Goal: Task Accomplishment & Management: Complete application form

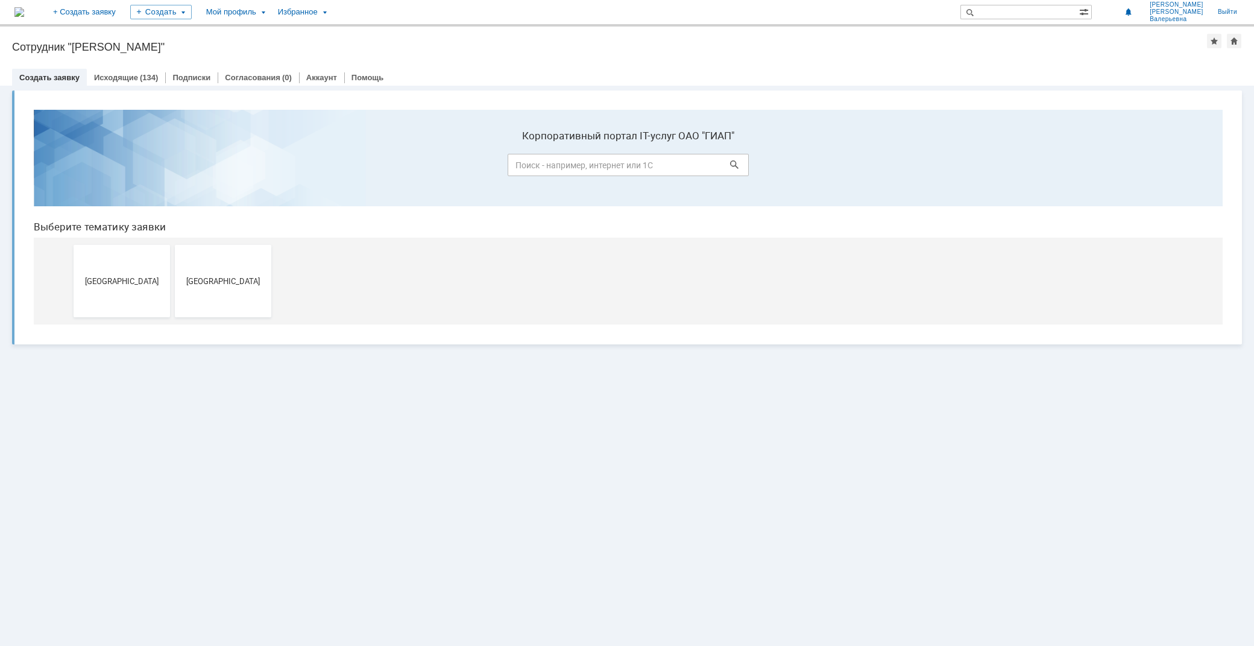
click at [114, 271] on button "[GEOGRAPHIC_DATA]" at bounding box center [122, 281] width 96 height 72
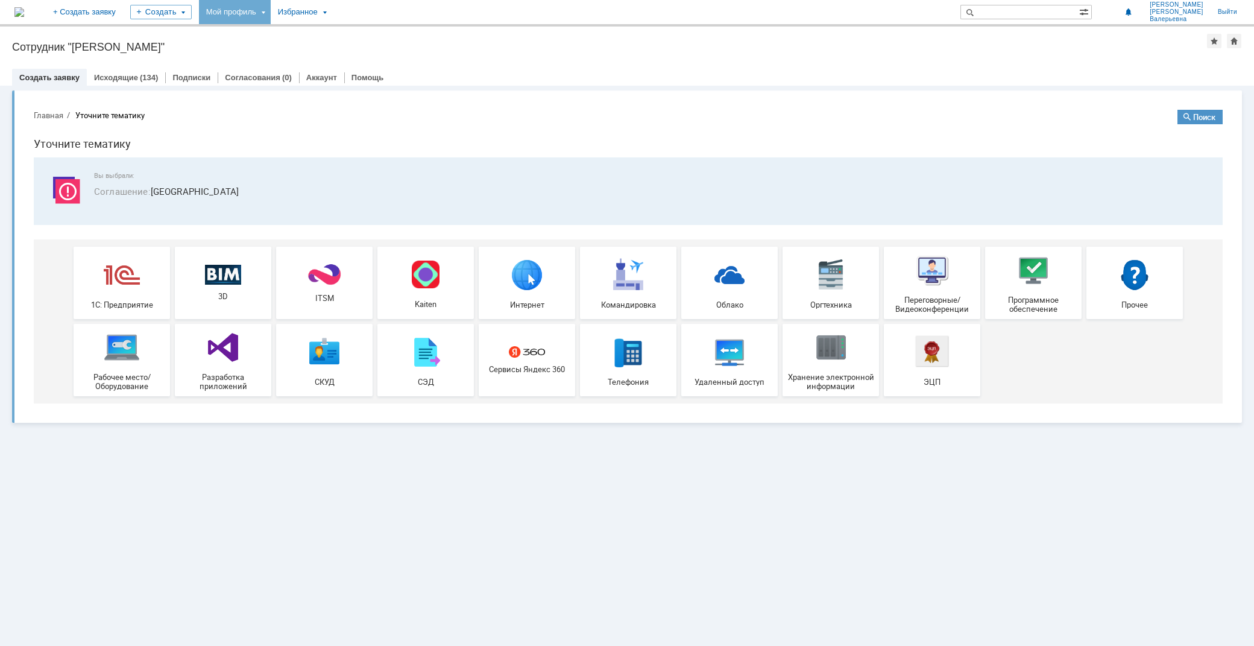
click at [271, 16] on div "Мой профиль" at bounding box center [235, 12] width 72 height 24
click at [285, 58] on div "Заявки" at bounding box center [247, 55] width 92 height 14
click at [271, 15] on div "Мой профиль" at bounding box center [235, 12] width 72 height 24
click at [390, 58] on link "Мои заявки" at bounding box center [344, 55] width 92 height 14
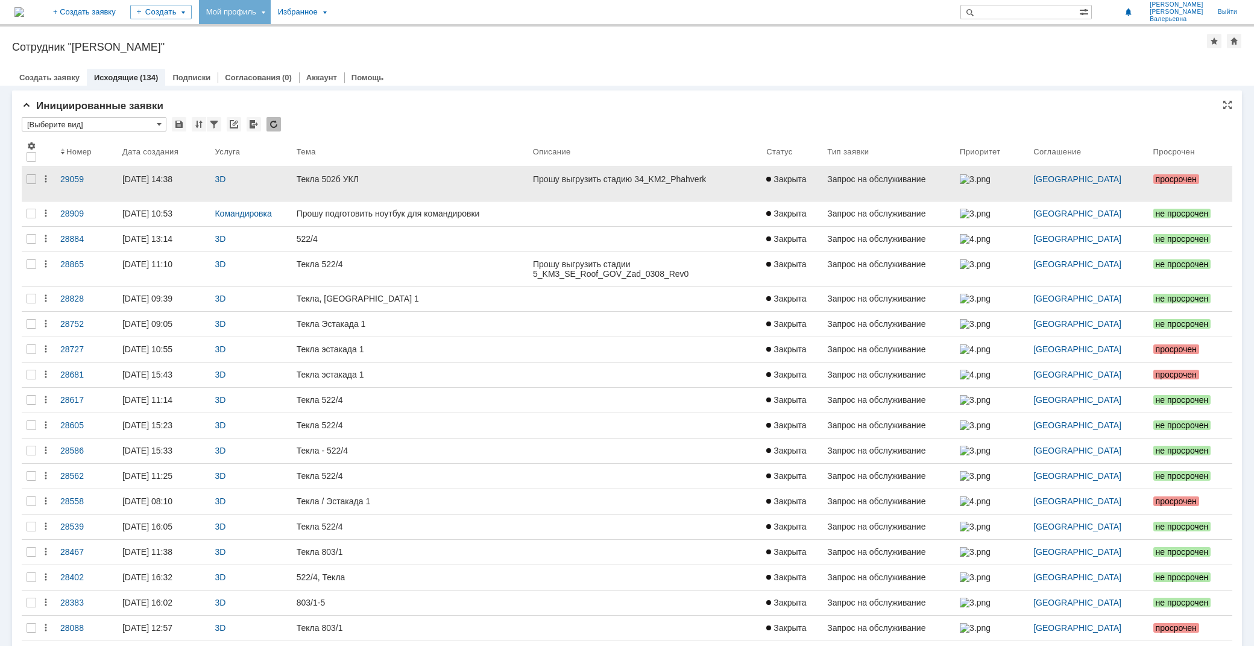
click at [438, 178] on div "Текла 502б УКЛ" at bounding box center [410, 179] width 227 height 10
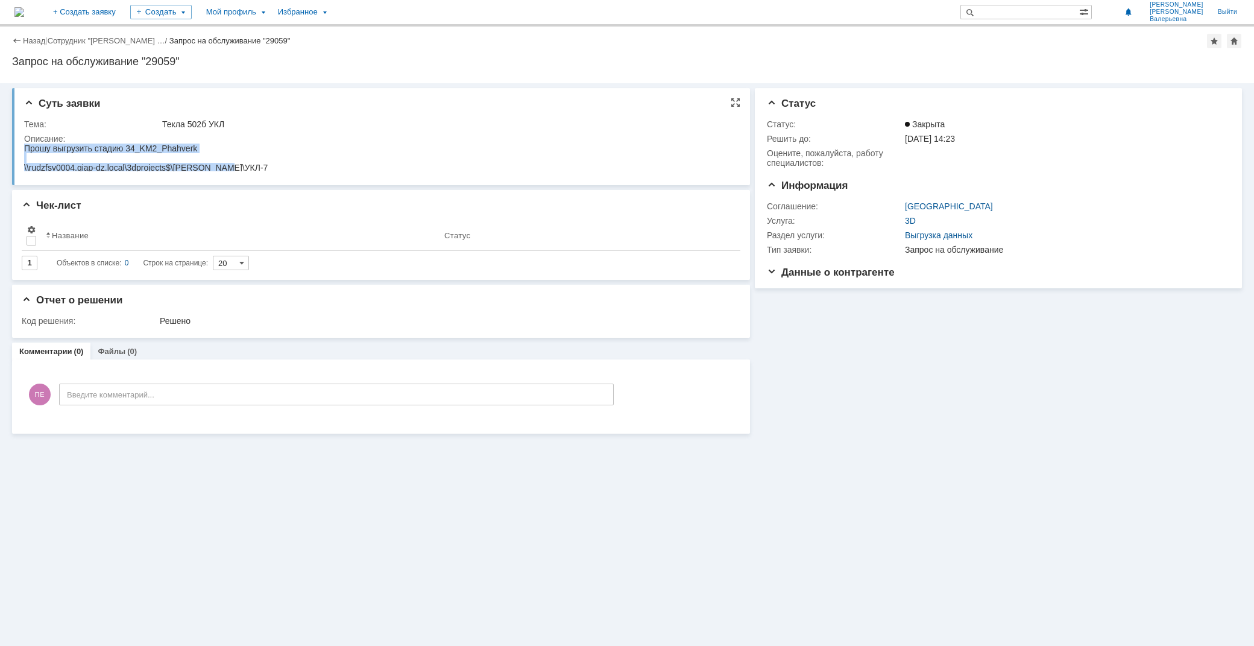
drag, startPoint x: 233, startPoint y: 169, endPoint x: 43, endPoint y: 285, distance: 222.4
click at [24, 144] on html "Прошу выгрузить стадию 34_KM2_Phahverk \\rudzfsv0004.giap-dz.local\3dprojects$\…" at bounding box center [378, 158] width 709 height 29
click at [192, 16] on div "Создать" at bounding box center [161, 12] width 62 height 14
click at [123, 14] on link "+ Создать заявку" at bounding box center [84, 12] width 77 height 24
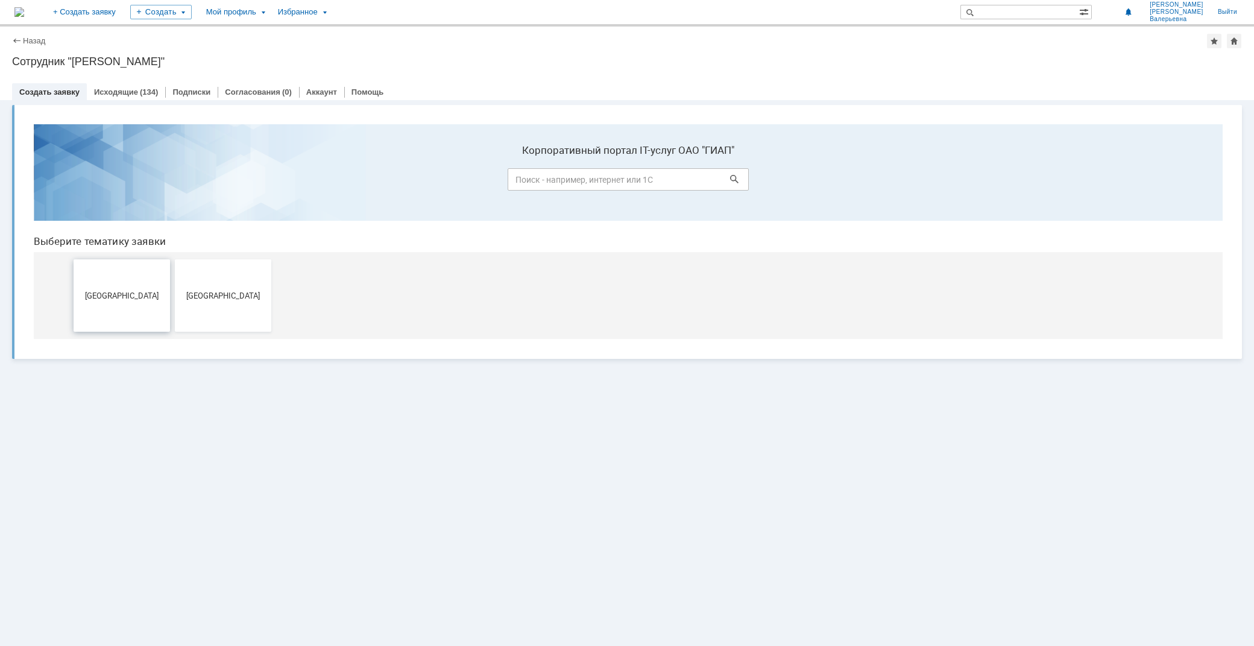
click at [139, 296] on span "[GEOGRAPHIC_DATA]" at bounding box center [121, 295] width 89 height 9
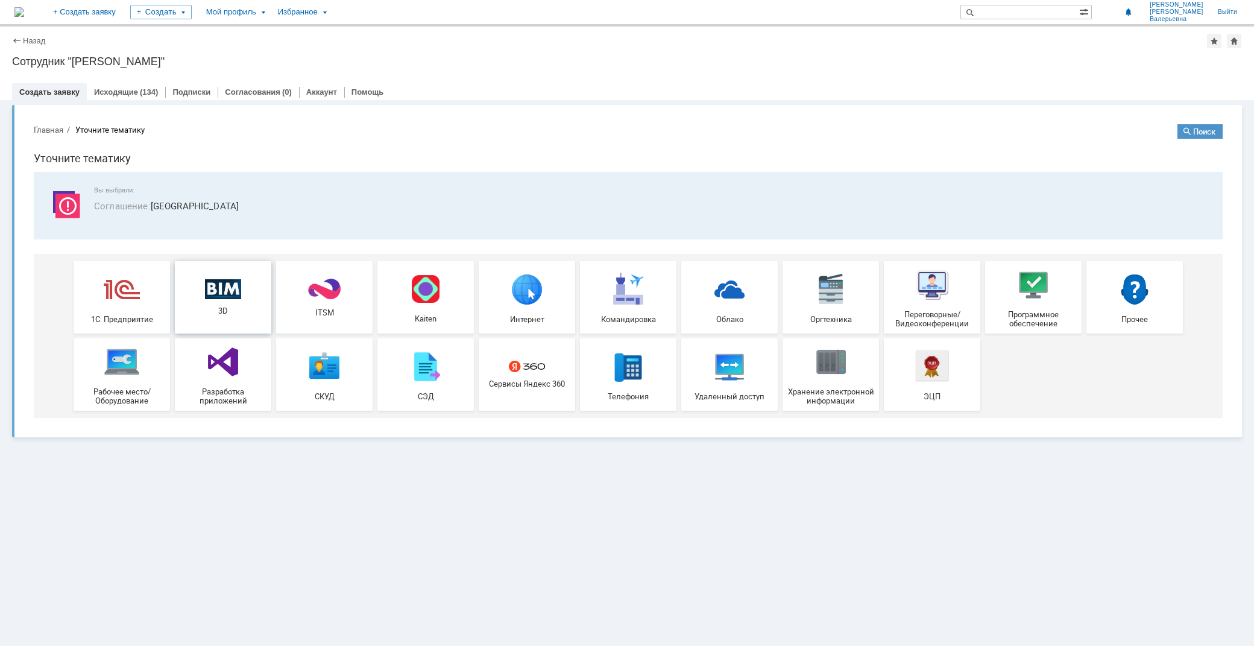
click at [218, 288] on img at bounding box center [223, 289] width 36 height 21
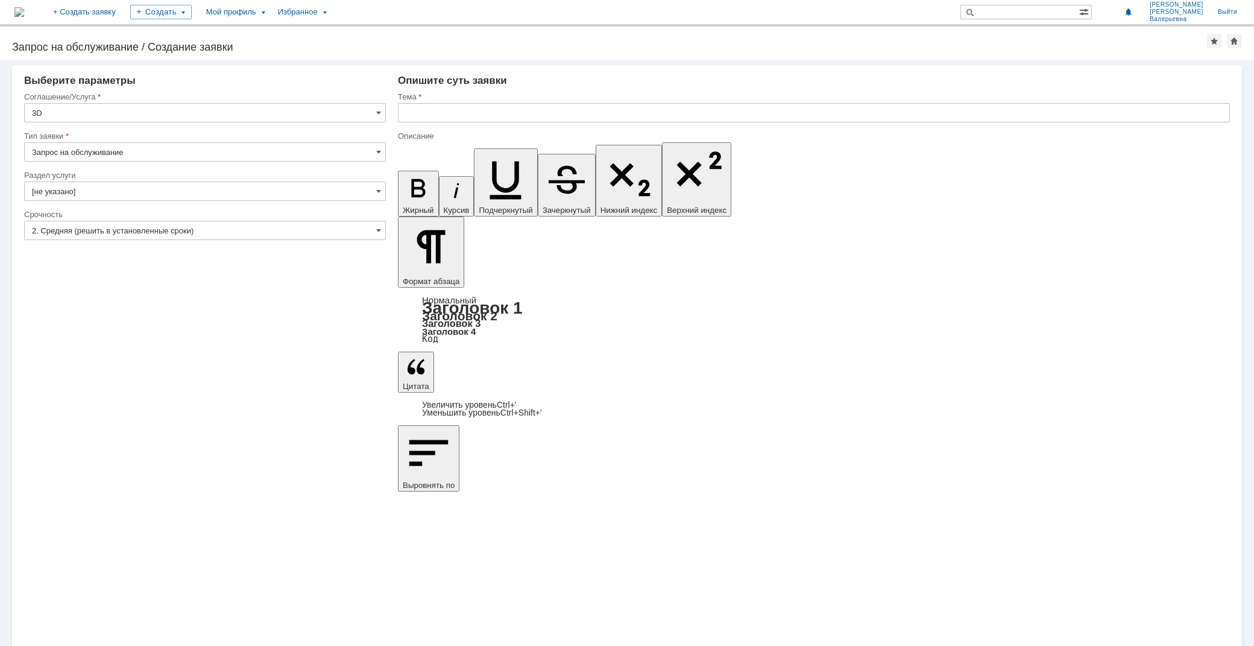
click at [72, 177] on div "Раздел услуги" at bounding box center [203, 175] width 359 height 8
click at [71, 189] on input "[не указано]" at bounding box center [205, 191] width 362 height 19
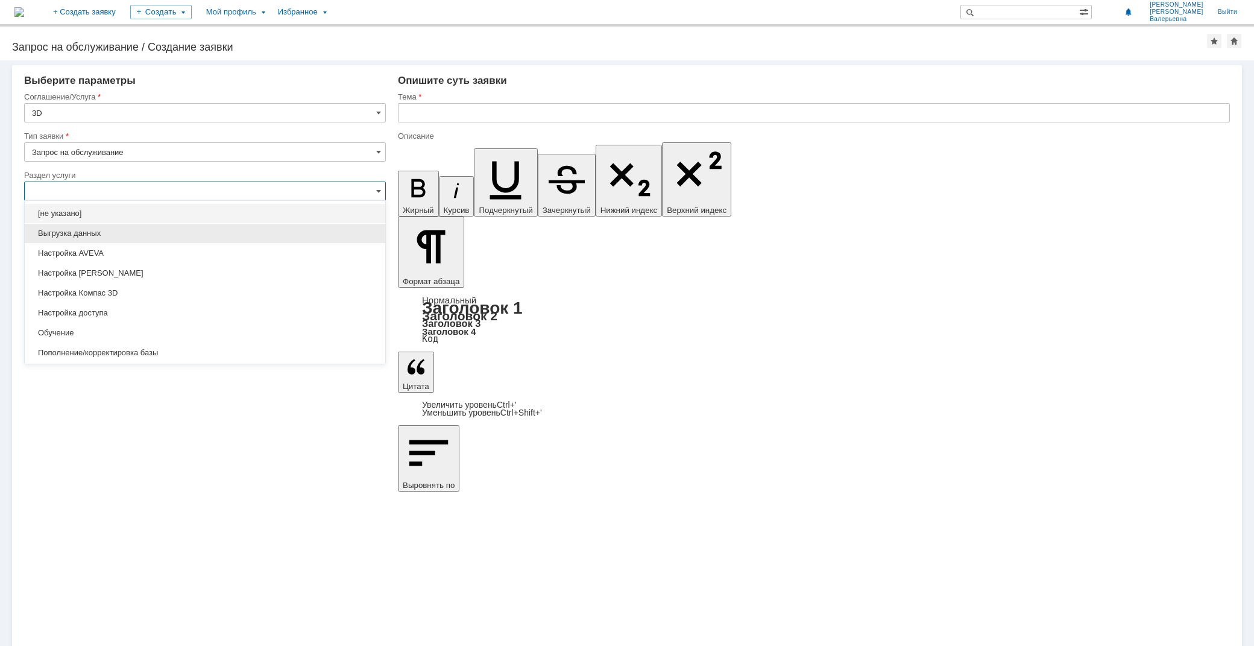
click at [93, 226] on div "Выгрузка данных" at bounding box center [205, 233] width 361 height 19
type input "Выгрузка данных"
type input "ПО: Revit/[PERSON_NAME] Проект ** Корпус **"
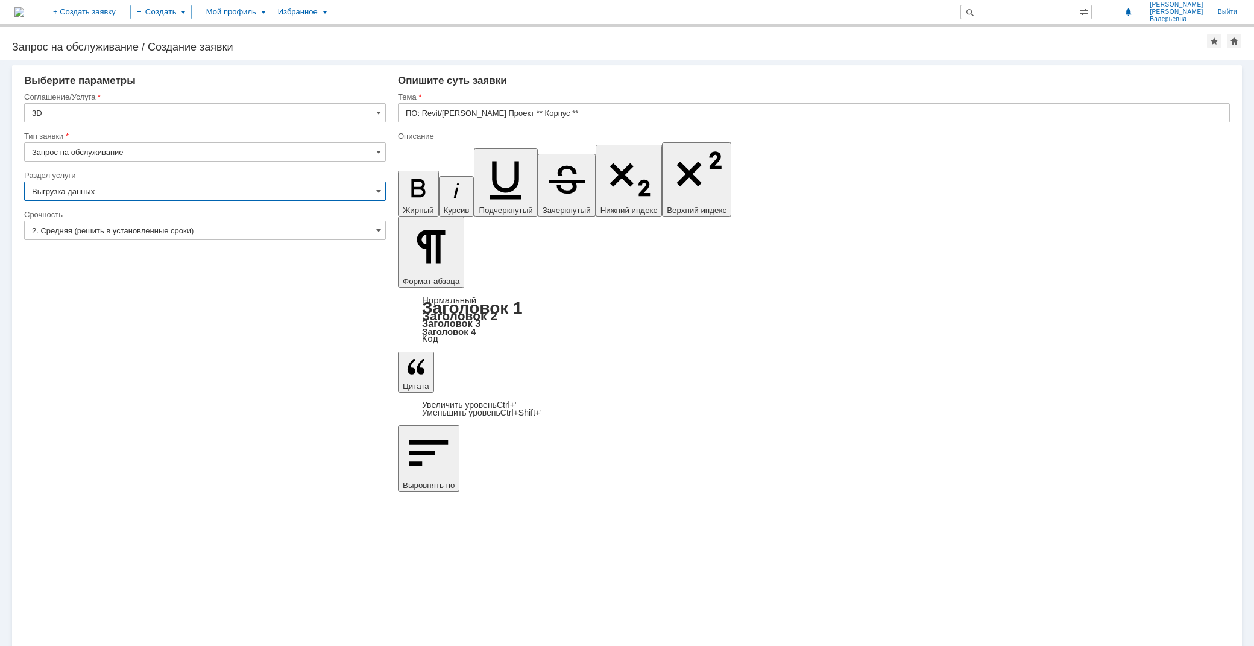
type input "Выгрузка данных"
click at [448, 117] on input "ПО: Revit/[PERSON_NAME] Проект ** Корпус **" at bounding box center [814, 112] width 832 height 19
type input "Текла, 502б"
drag, startPoint x: 437, startPoint y: 4602, endPoint x: 783, endPoint y: 4740, distance: 372.6
